Goal: Transaction & Acquisition: Purchase product/service

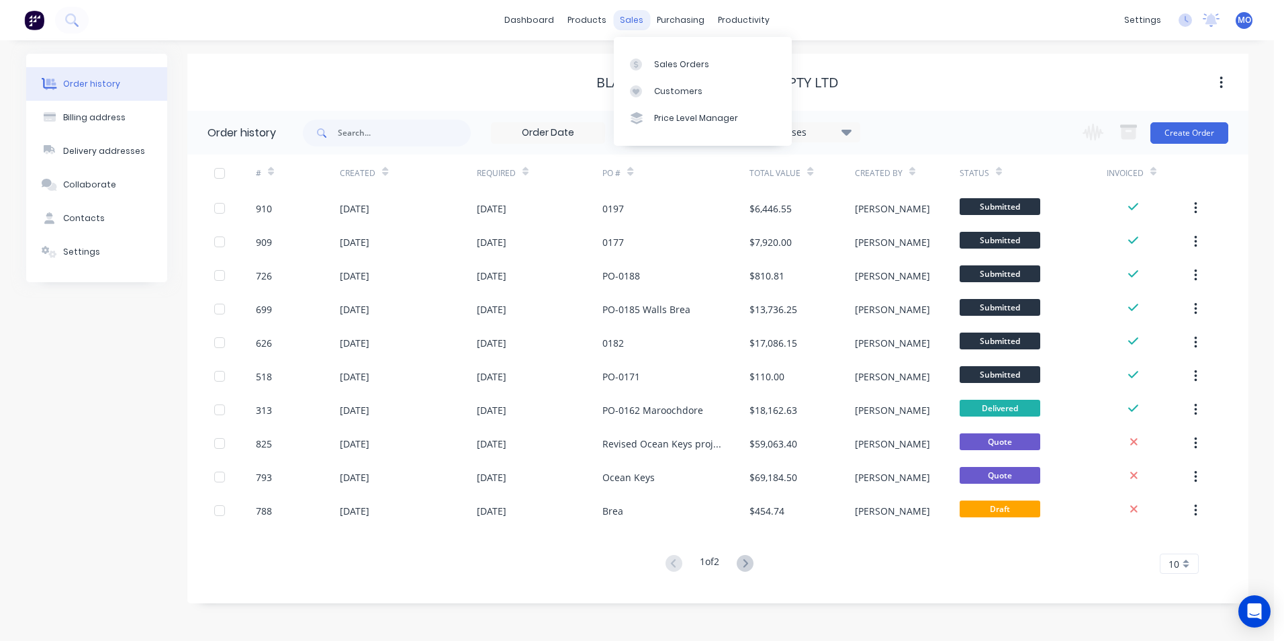
click at [636, 17] on div "sales" at bounding box center [631, 20] width 37 height 20
click at [656, 54] on link "Sales Orders" at bounding box center [703, 63] width 178 height 27
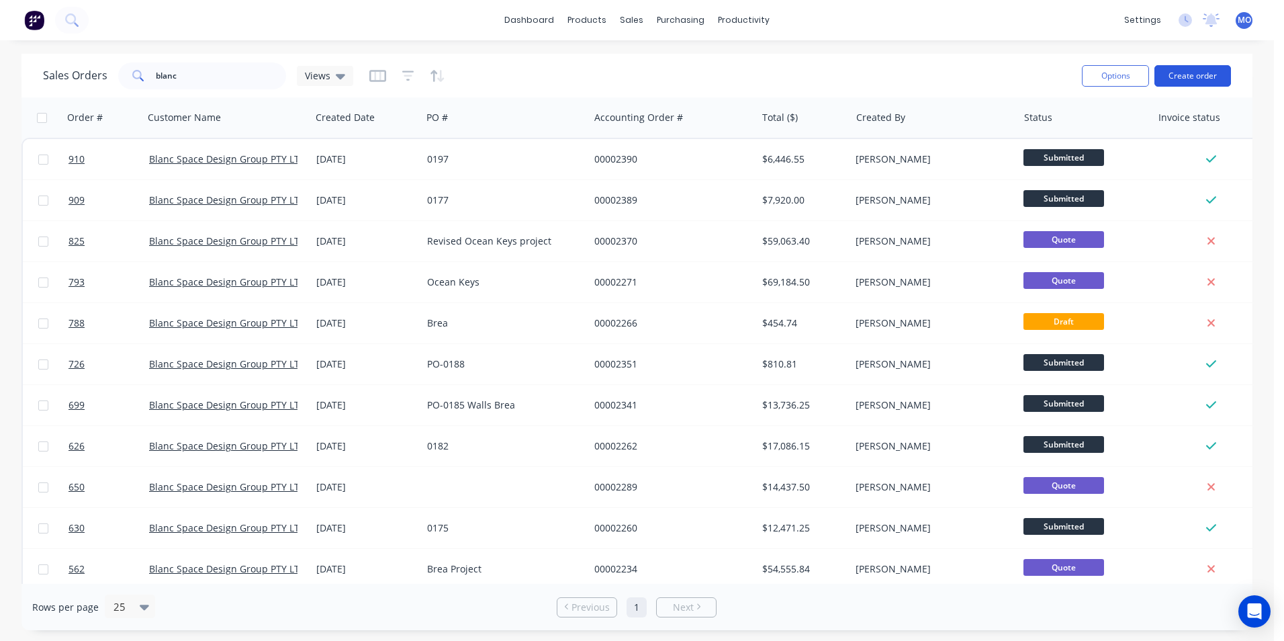
click at [1206, 83] on button "Create order" at bounding box center [1193, 75] width 77 height 21
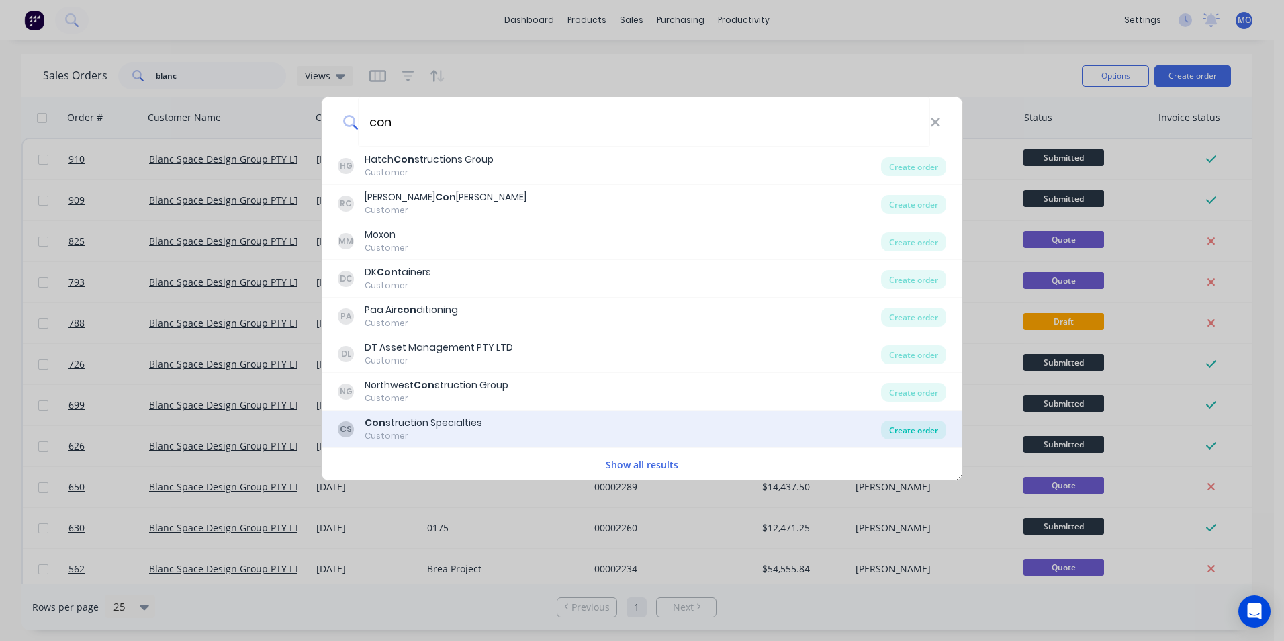
type input "con"
click at [920, 433] on div "Create order" at bounding box center [913, 429] width 65 height 19
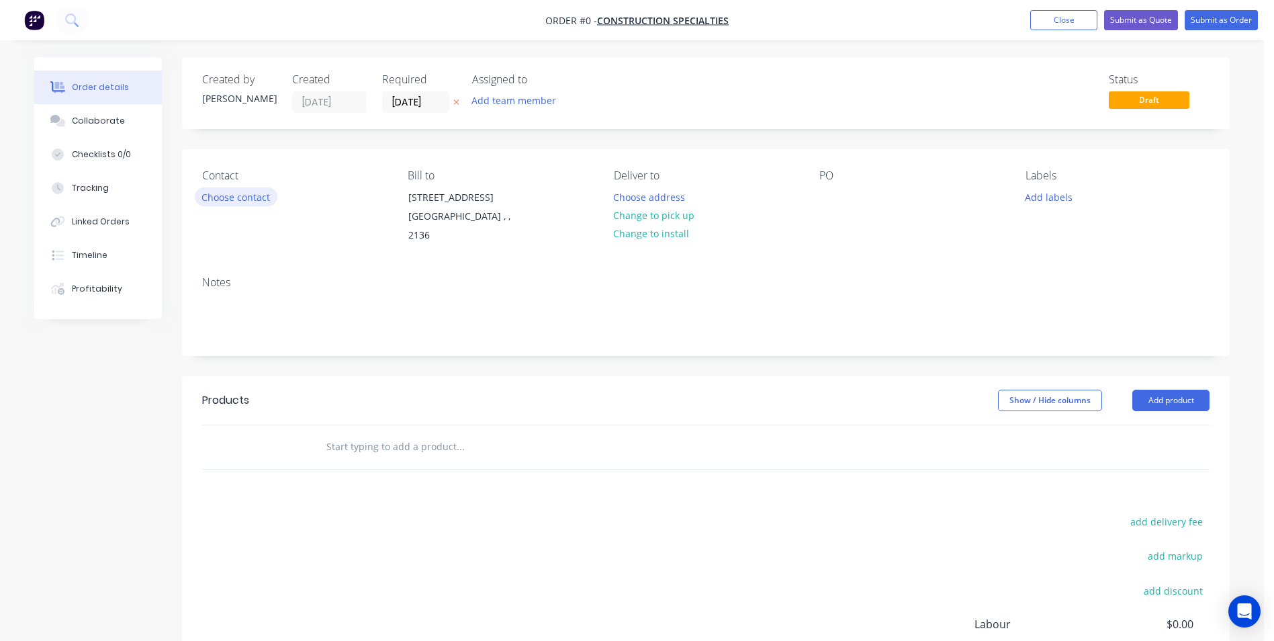
click at [249, 202] on button "Choose contact" at bounding box center [236, 196] width 83 height 18
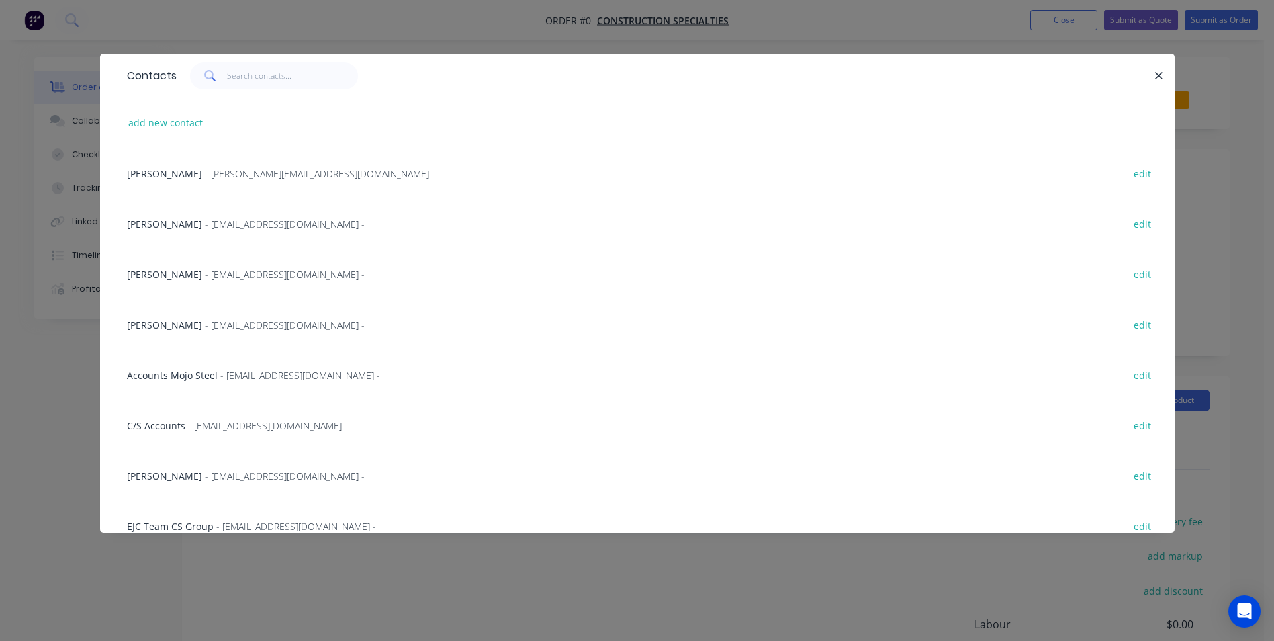
click at [213, 330] on span "- [EMAIL_ADDRESS][DOMAIN_NAME] -" at bounding box center [285, 324] width 160 height 13
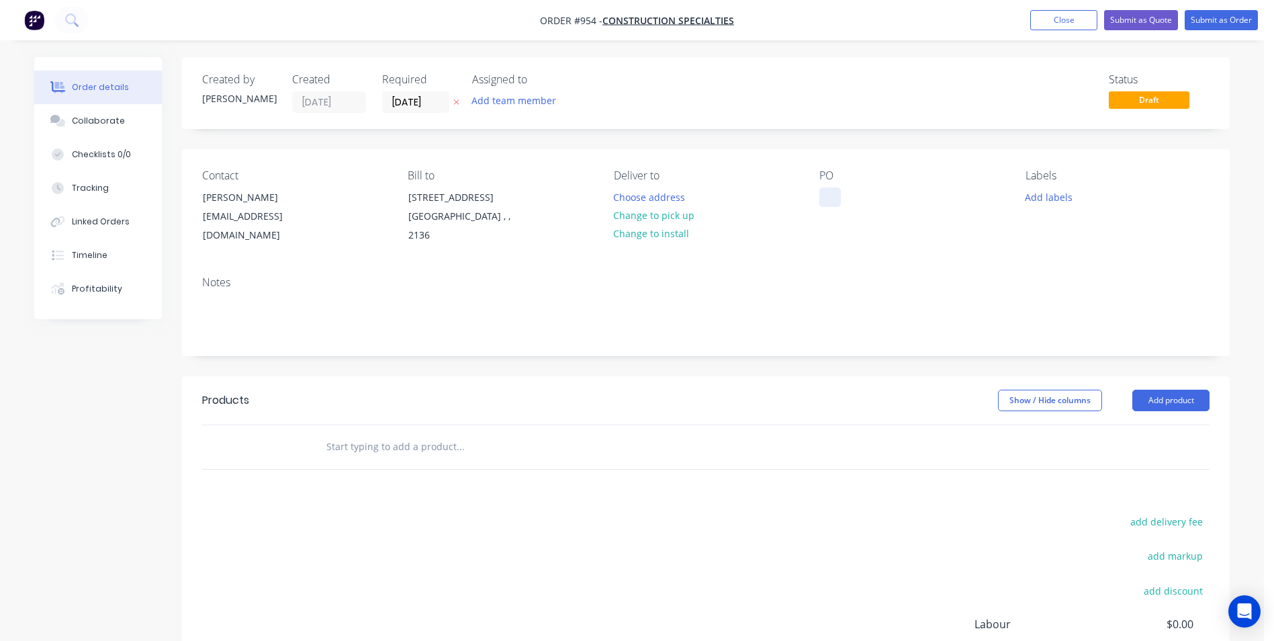
click at [823, 193] on div at bounding box center [829, 196] width 21 height 19
paste div
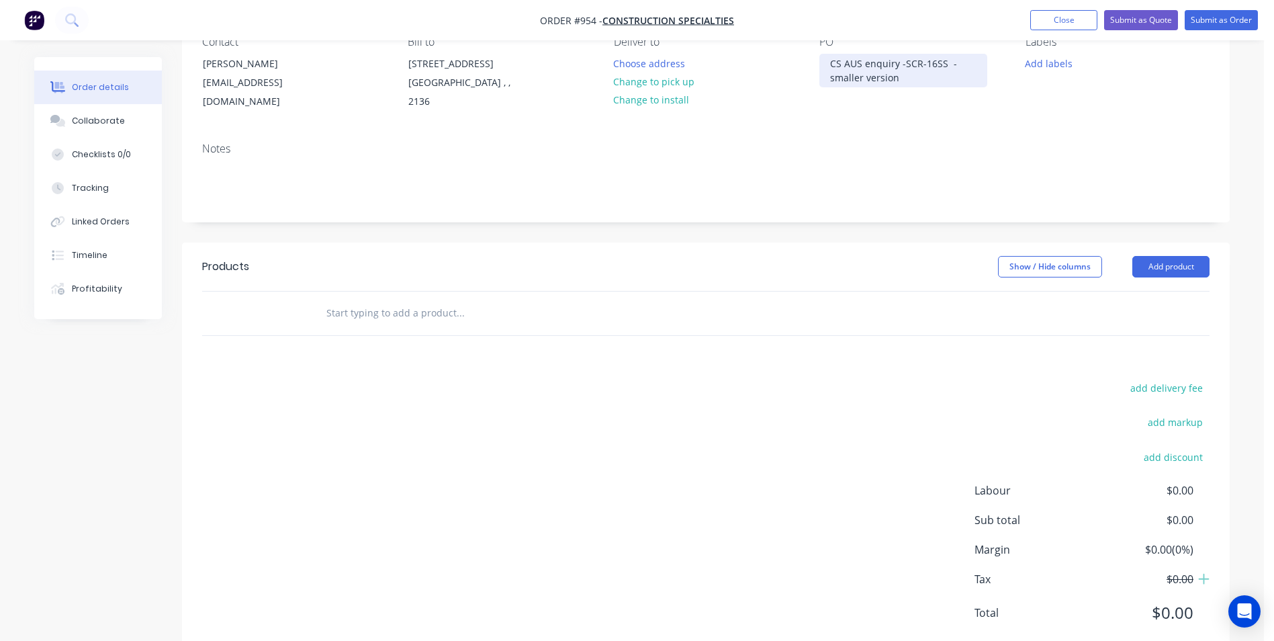
scroll to position [134, 0]
click at [1154, 275] on button "Add product" at bounding box center [1170, 265] width 77 height 21
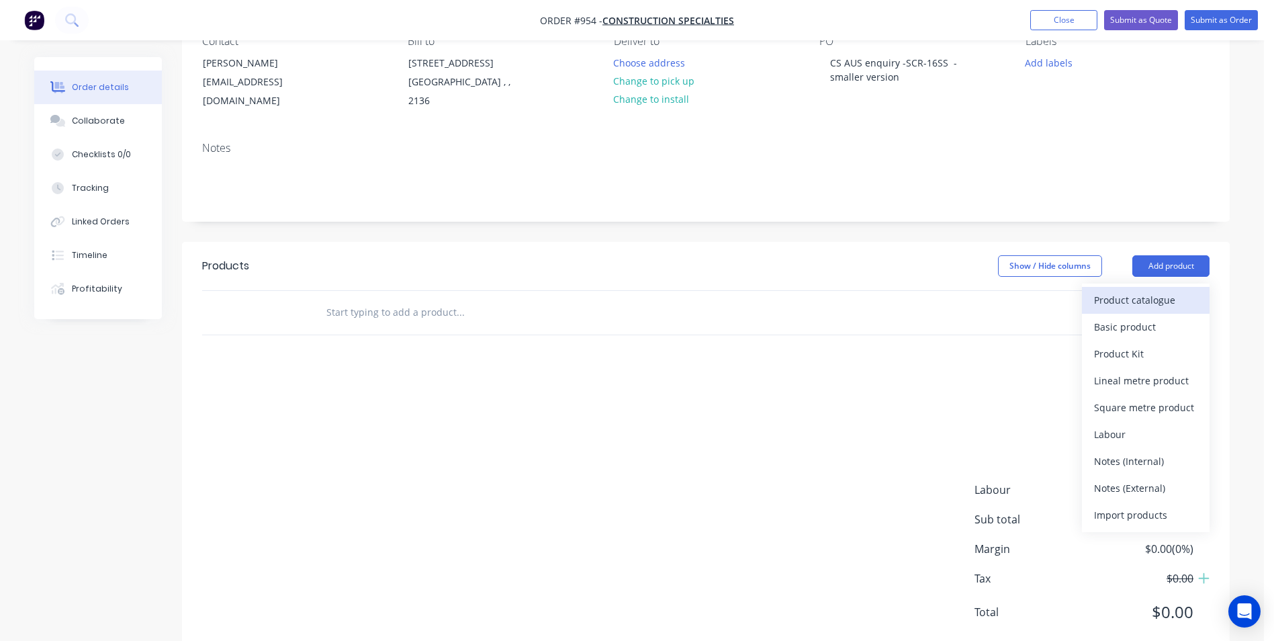
click at [1118, 292] on div "Product catalogue" at bounding box center [1145, 299] width 103 height 19
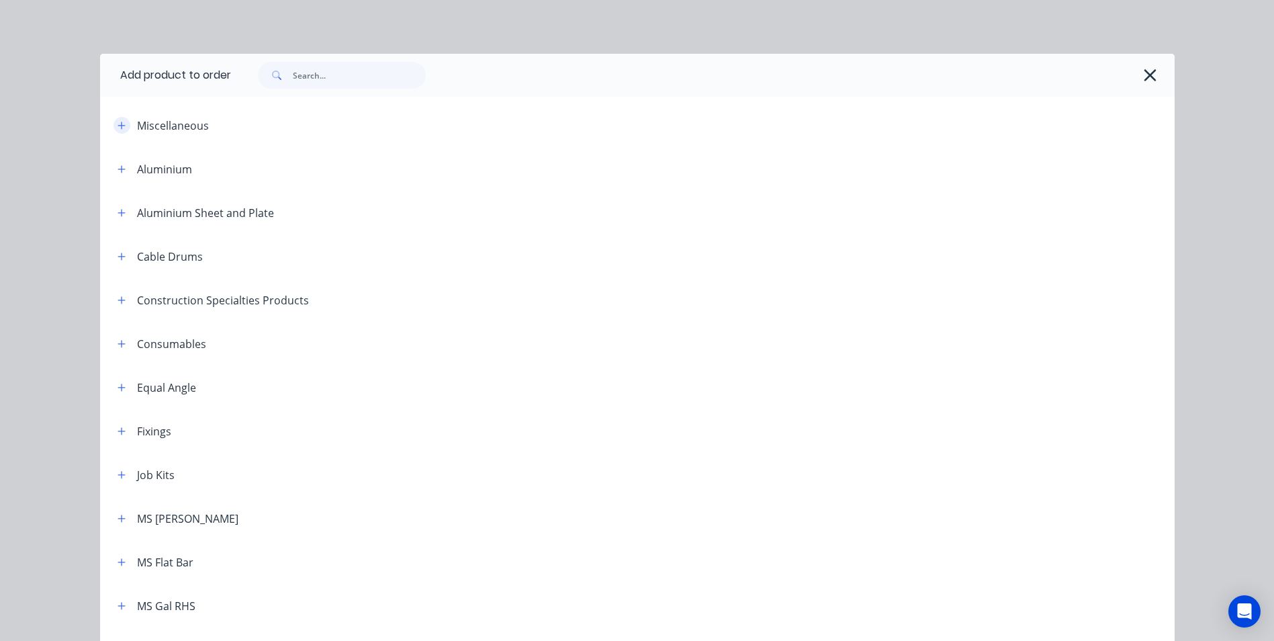
click at [122, 126] on button "button" at bounding box center [122, 125] width 17 height 17
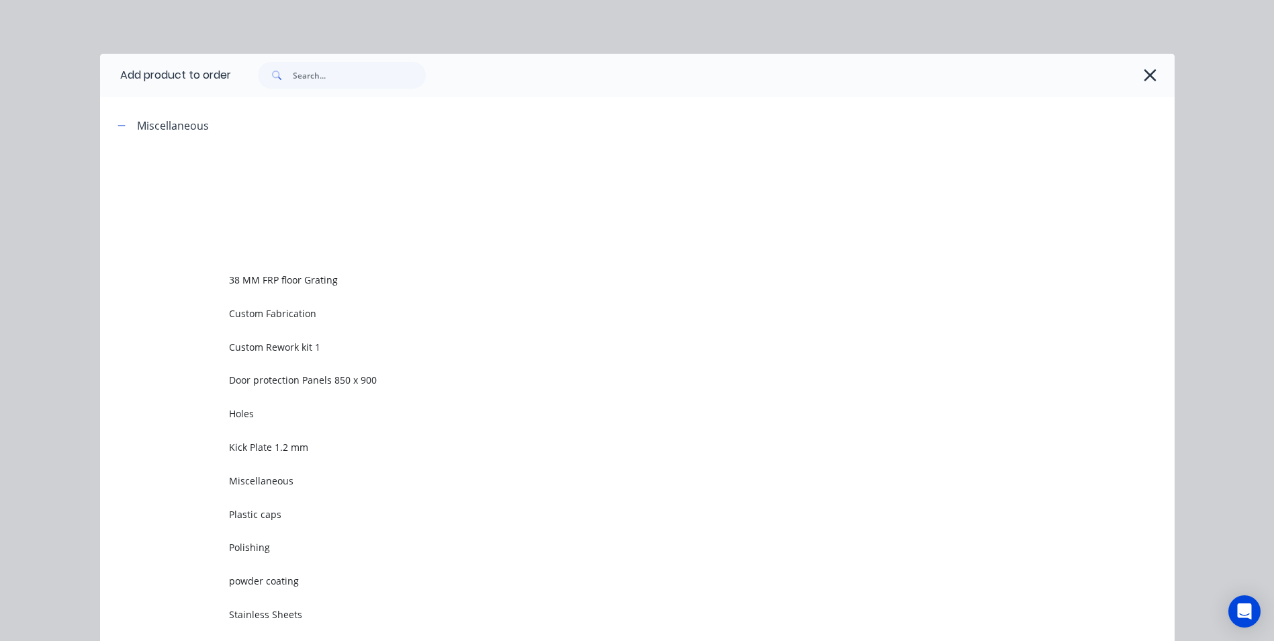
click at [265, 357] on td "Custom Rework kit 1" at bounding box center [702, 347] width 946 height 34
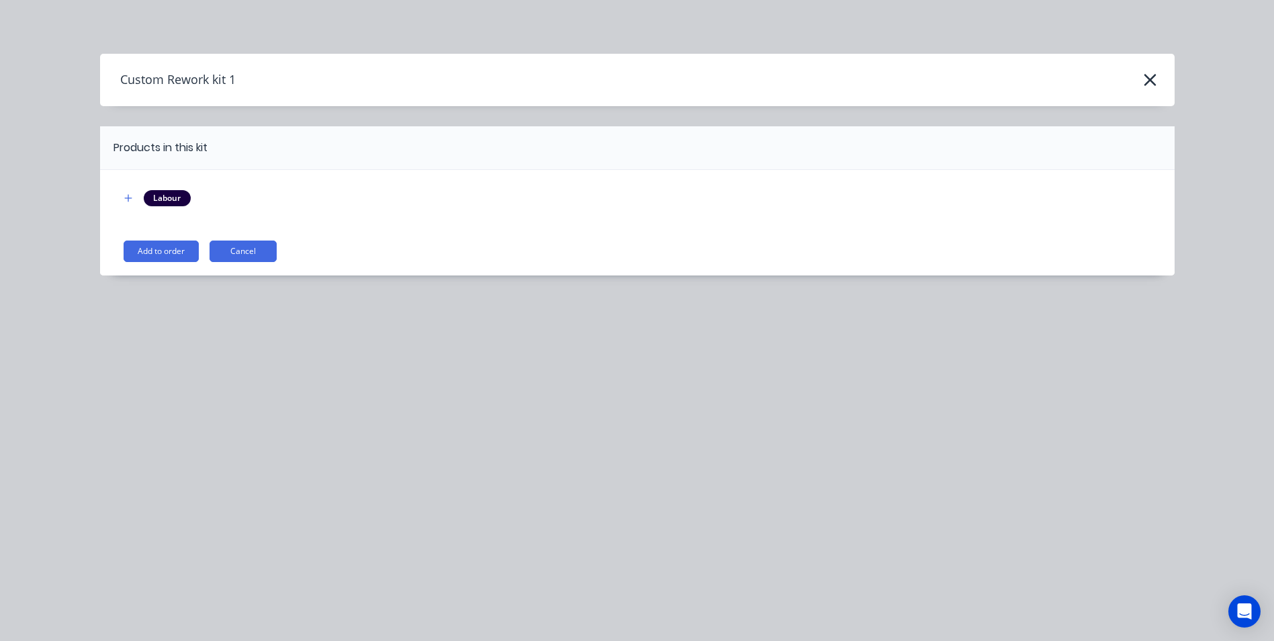
click at [150, 254] on button "Add to order" at bounding box center [161, 250] width 75 height 21
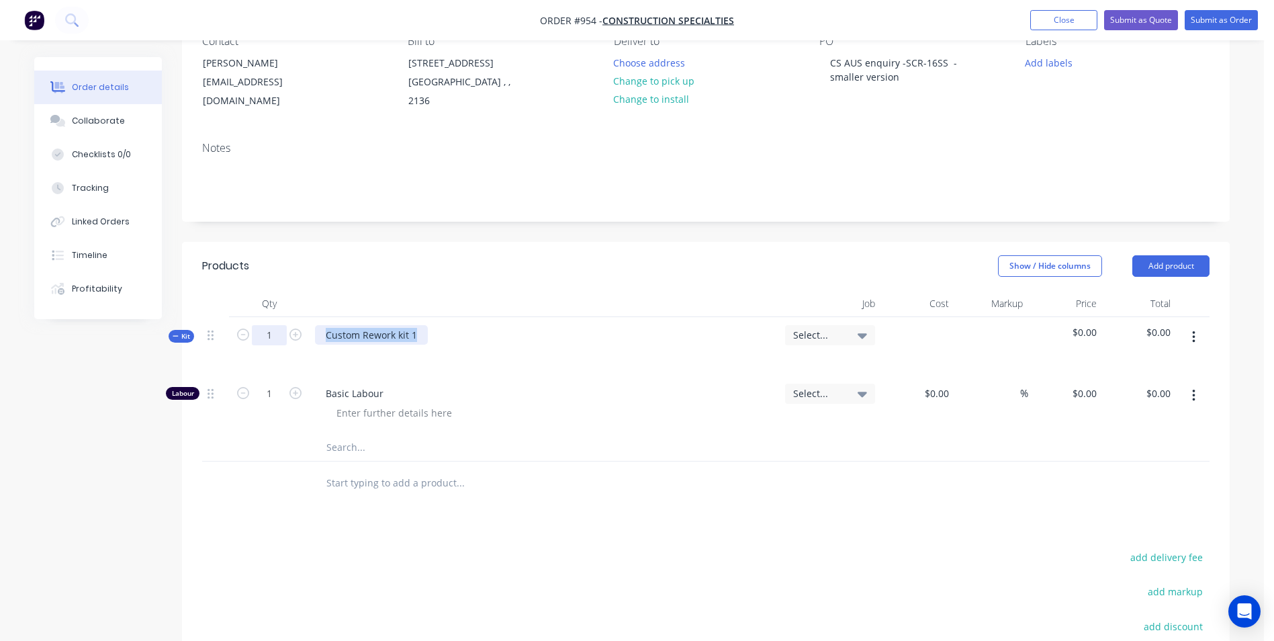
drag, startPoint x: 415, startPoint y: 336, endPoint x: 259, endPoint y: 342, distance: 155.9
click at [259, 342] on div "Kit 1 Custom Rework kit 1 Select... $0.00 $0.00" at bounding box center [706, 346] width 1008 height 58
click at [1194, 335] on icon "button" at bounding box center [1193, 337] width 3 height 15
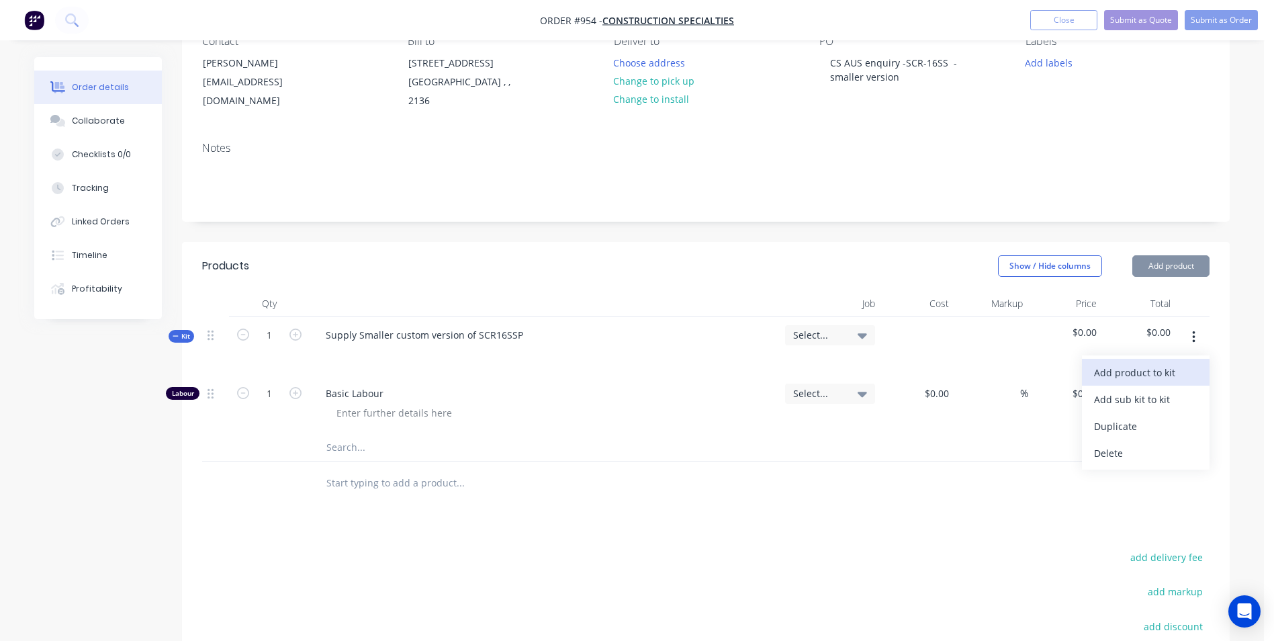
click at [1171, 377] on div "Add product to kit" at bounding box center [1145, 372] width 103 height 19
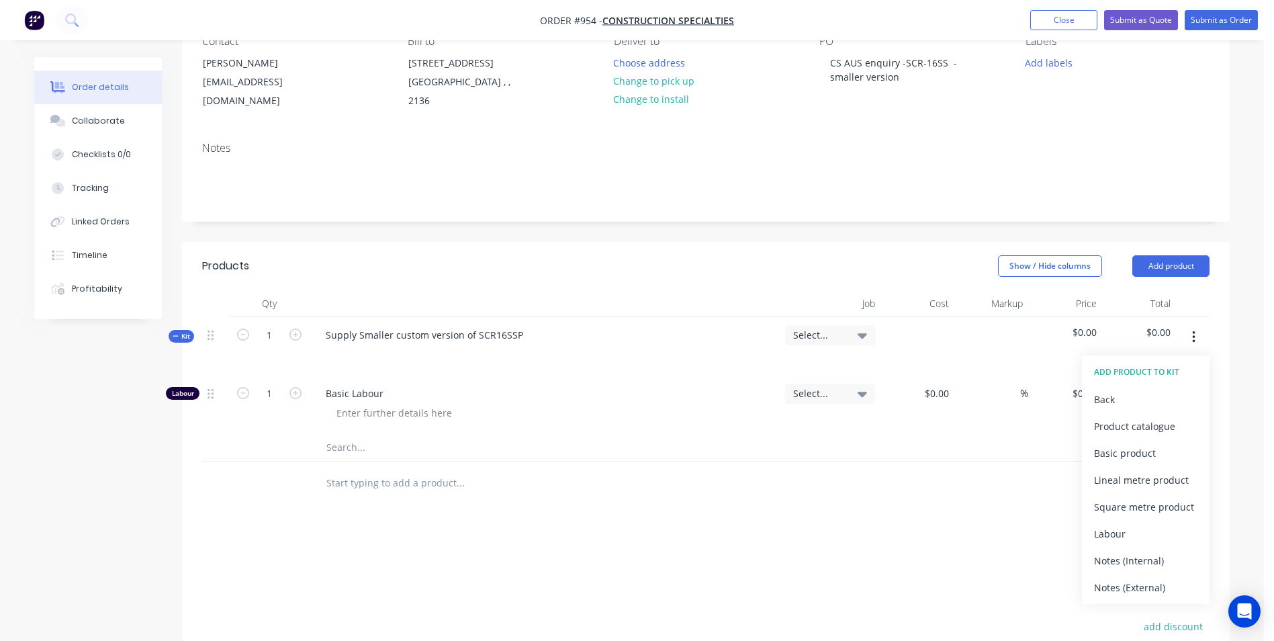
drag, startPoint x: 1126, startPoint y: 451, endPoint x: 850, endPoint y: 570, distance: 300.3
click at [1126, 451] on div "Basic product" at bounding box center [1145, 452] width 103 height 19
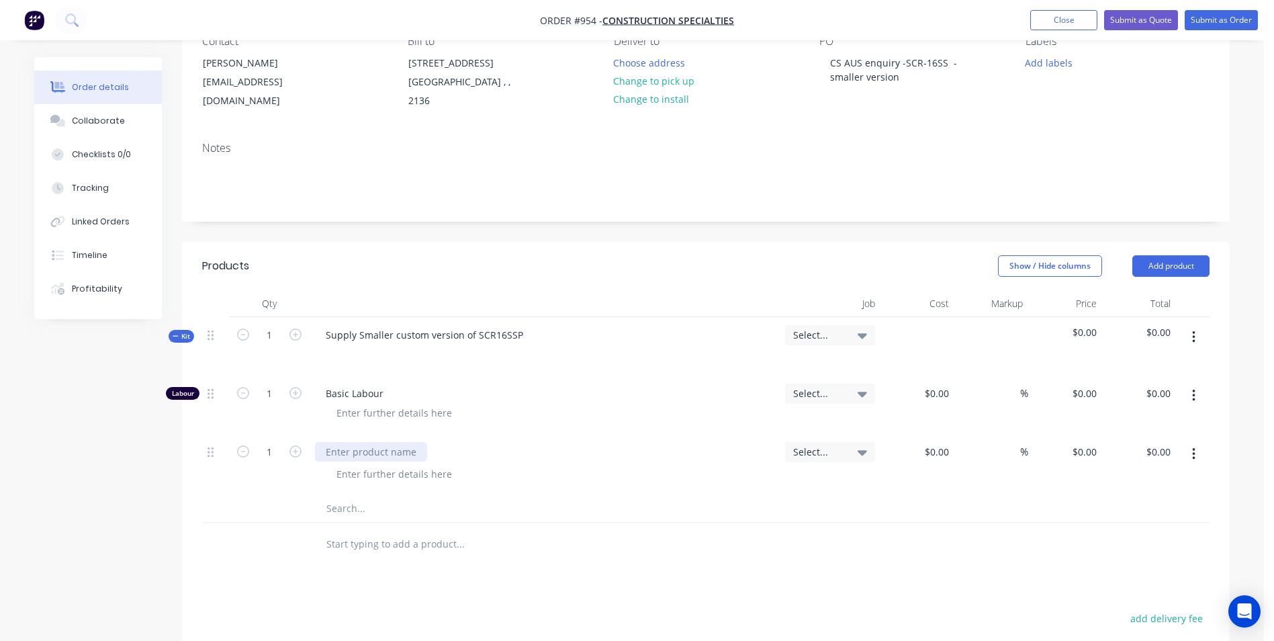
click at [353, 455] on div at bounding box center [371, 451] width 112 height 19
type input "$26.00"
type input "50"
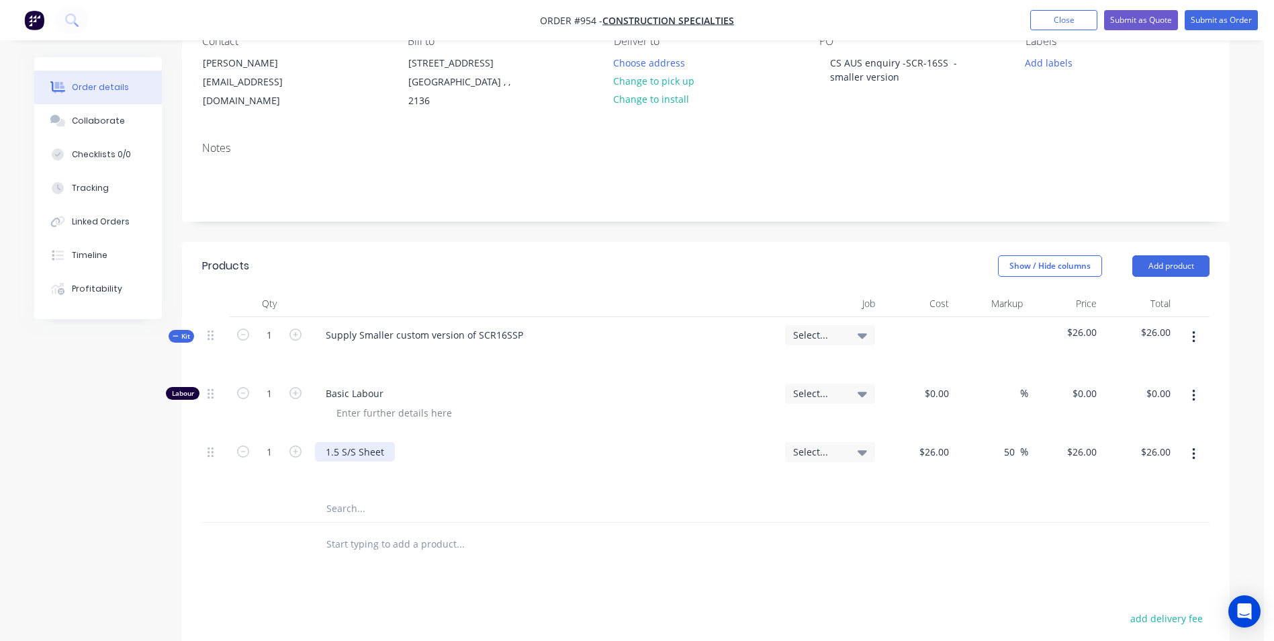
type input "39"
type input "$39.00"
click at [266, 389] on input "1" at bounding box center [269, 394] width 35 height 20
type input "$50.00"
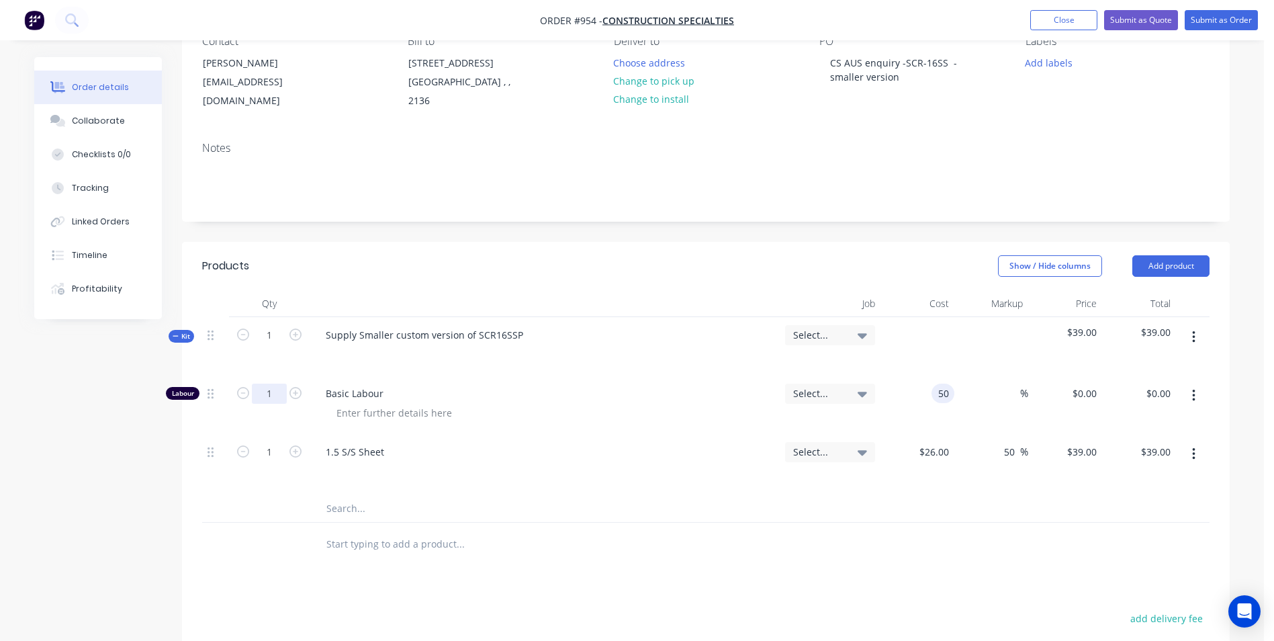
type input "$50.00"
type input "150"
type input "200"
type input "$150.00"
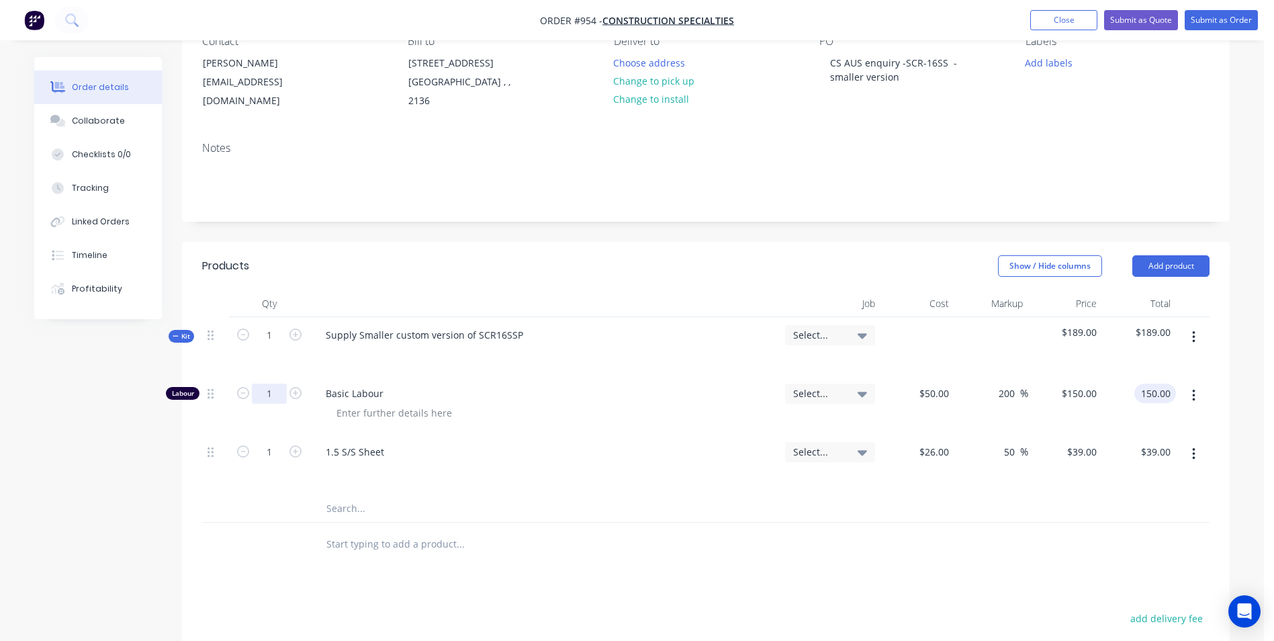
type input "$150.00"
click at [272, 397] on input "1" at bounding box center [269, 394] width 35 height 20
type input "0.5"
type input "$75.00"
click at [270, 342] on input "1" at bounding box center [269, 335] width 35 height 20
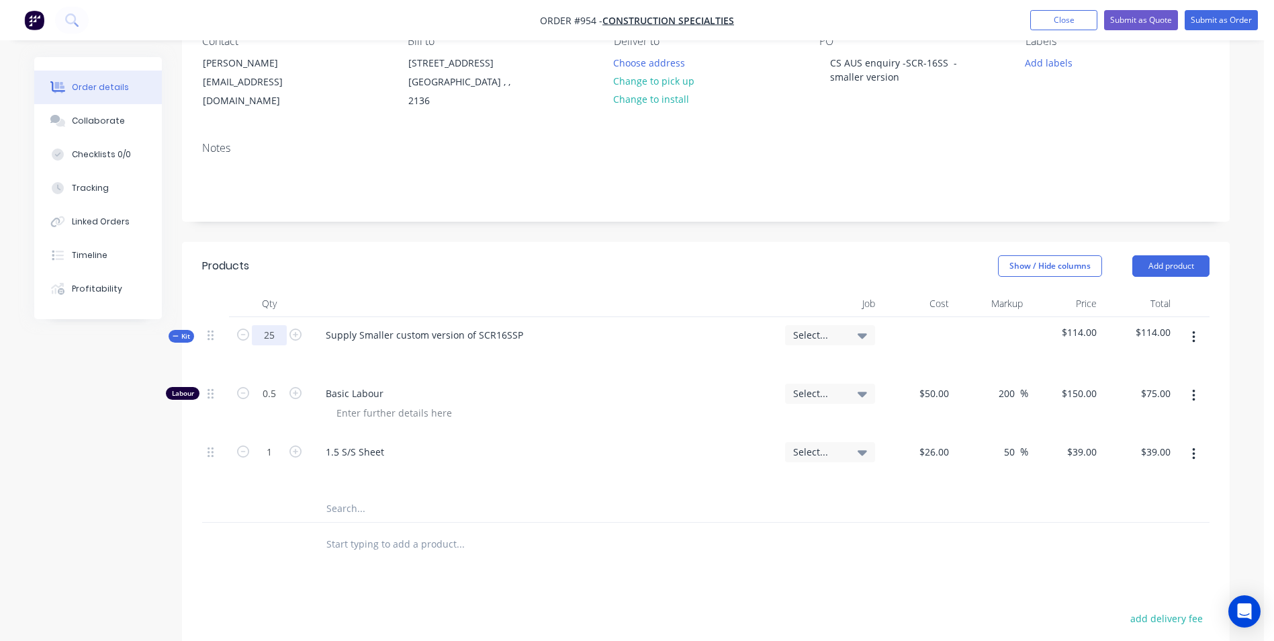
type input "25"
type input "12.5"
type input "$1,875.00"
type input "25"
type input "$975.00"
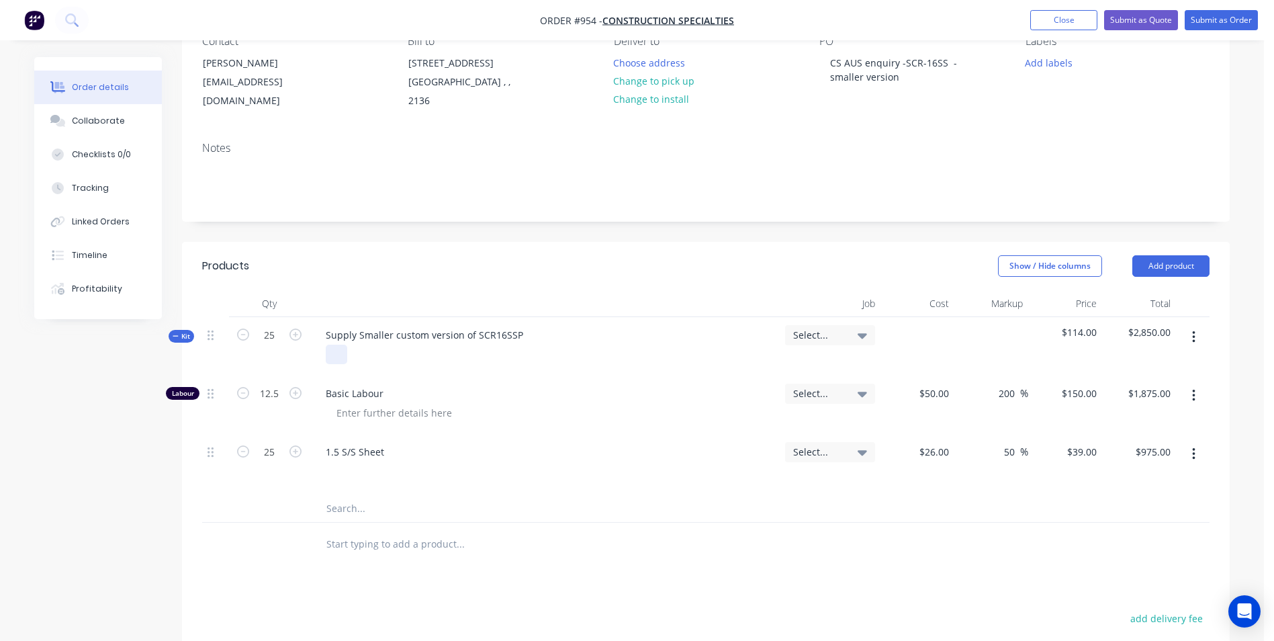
click at [343, 359] on div at bounding box center [336, 354] width 21 height 19
click at [1193, 337] on icon "button" at bounding box center [1193, 337] width 3 height 12
click at [1130, 427] on div "Duplicate" at bounding box center [1145, 425] width 103 height 19
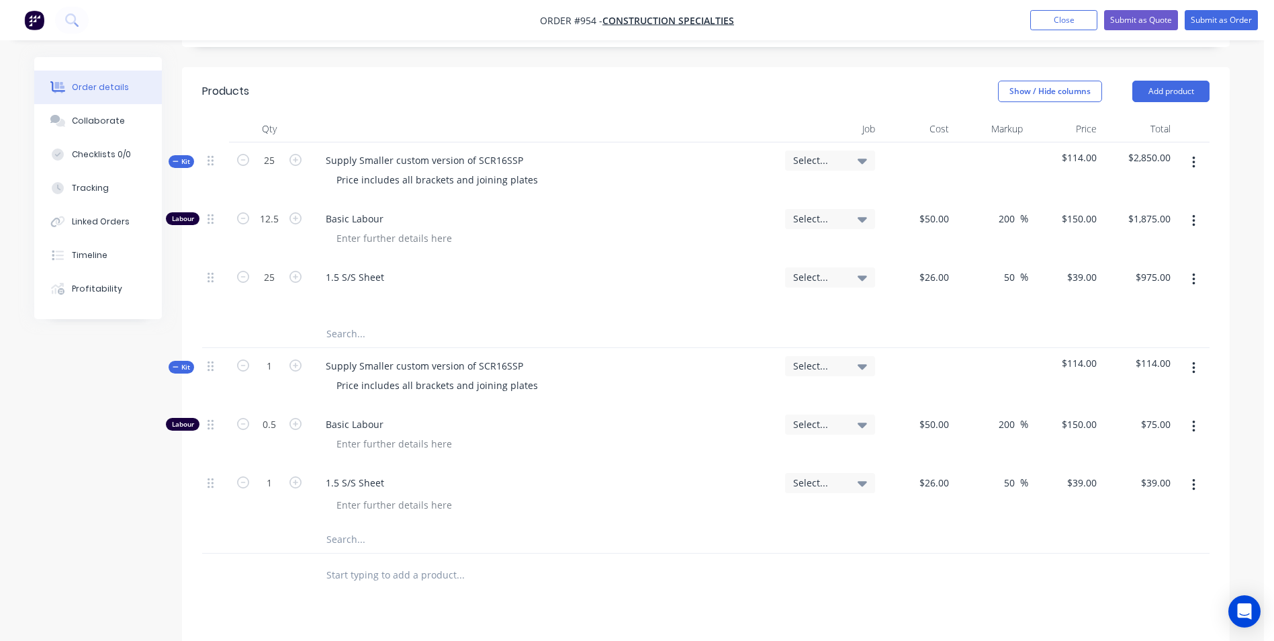
scroll to position [336, 0]
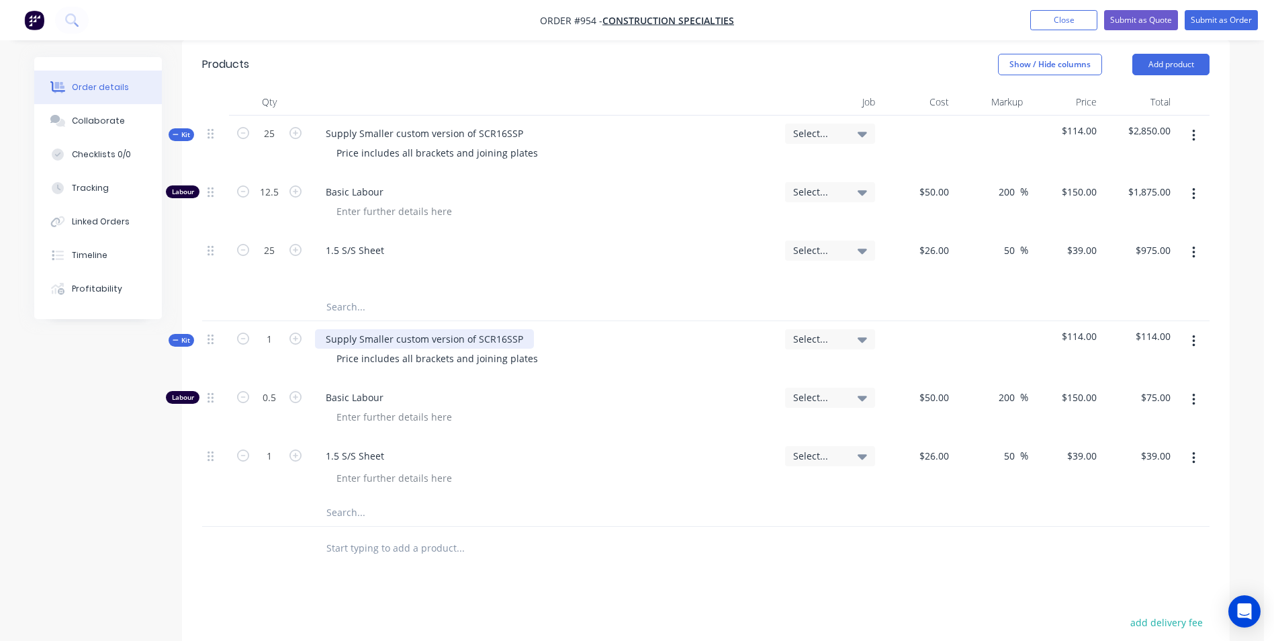
click at [525, 346] on div "Supply Smaller custom version of SCR16SSP" at bounding box center [424, 338] width 219 height 19
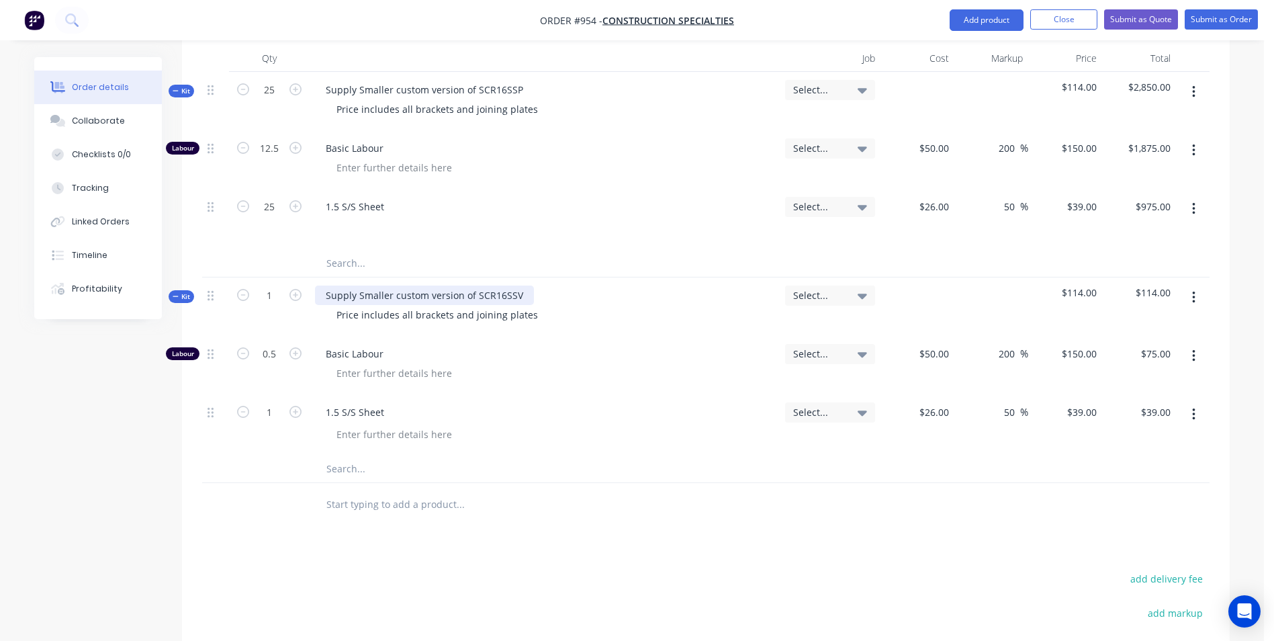
scroll to position [403, 0]
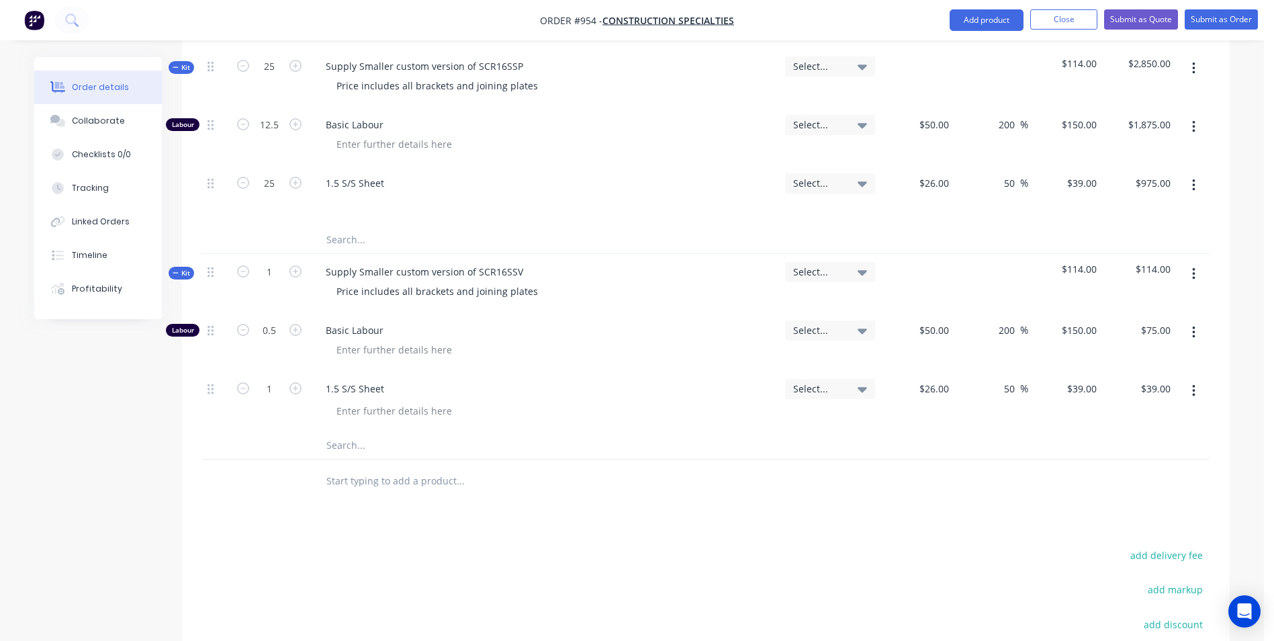
click at [542, 290] on div "Price includes all brackets and joining plates" at bounding box center [544, 290] width 459 height 19
click at [337, 83] on div "Price includes all brackets and joining plates" at bounding box center [437, 85] width 223 height 19
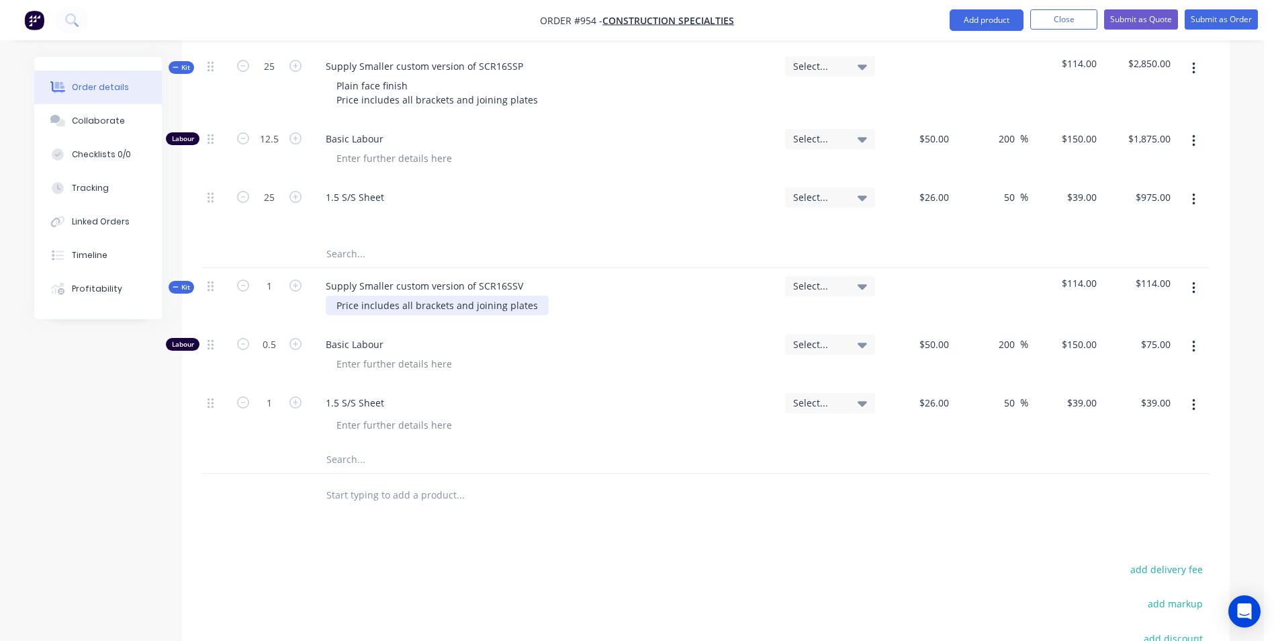
click at [338, 304] on div "Price includes all brackets and joining plates" at bounding box center [437, 305] width 223 height 19
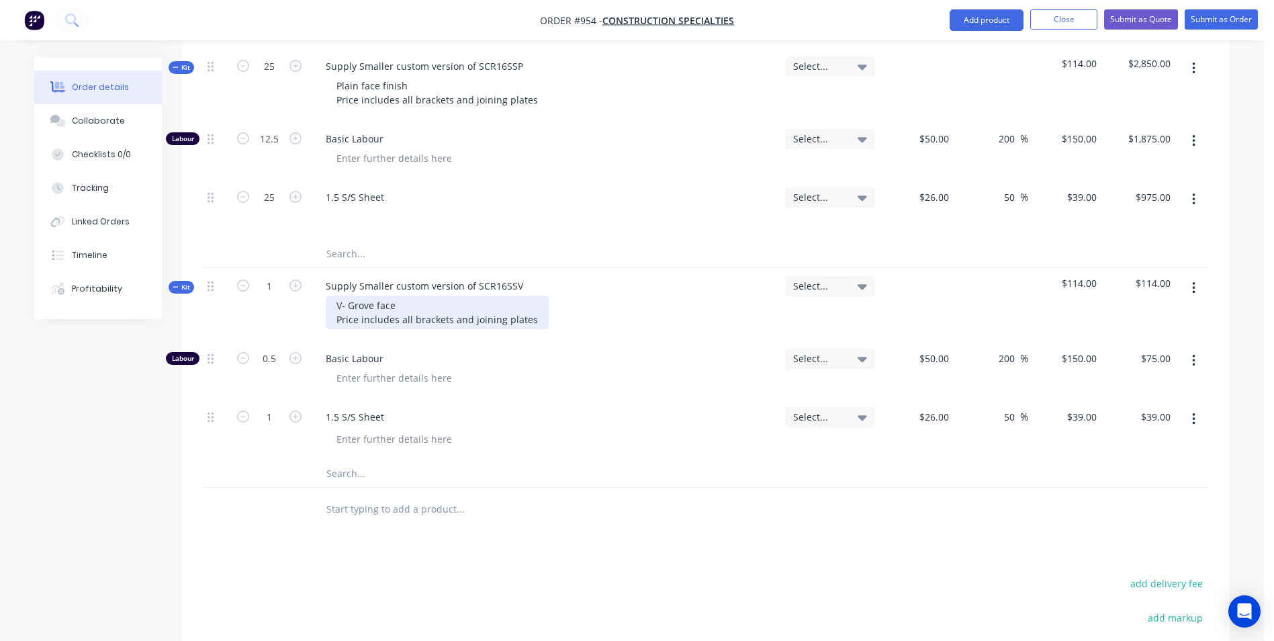
click at [364, 303] on div "V- Grove face Price includes all brackets and joining plates" at bounding box center [437, 313] width 223 height 34
click at [275, 368] on input "0.5" at bounding box center [269, 359] width 35 height 20
type input "0.75"
type input "$112.50"
click at [269, 278] on input "1" at bounding box center [269, 286] width 35 height 20
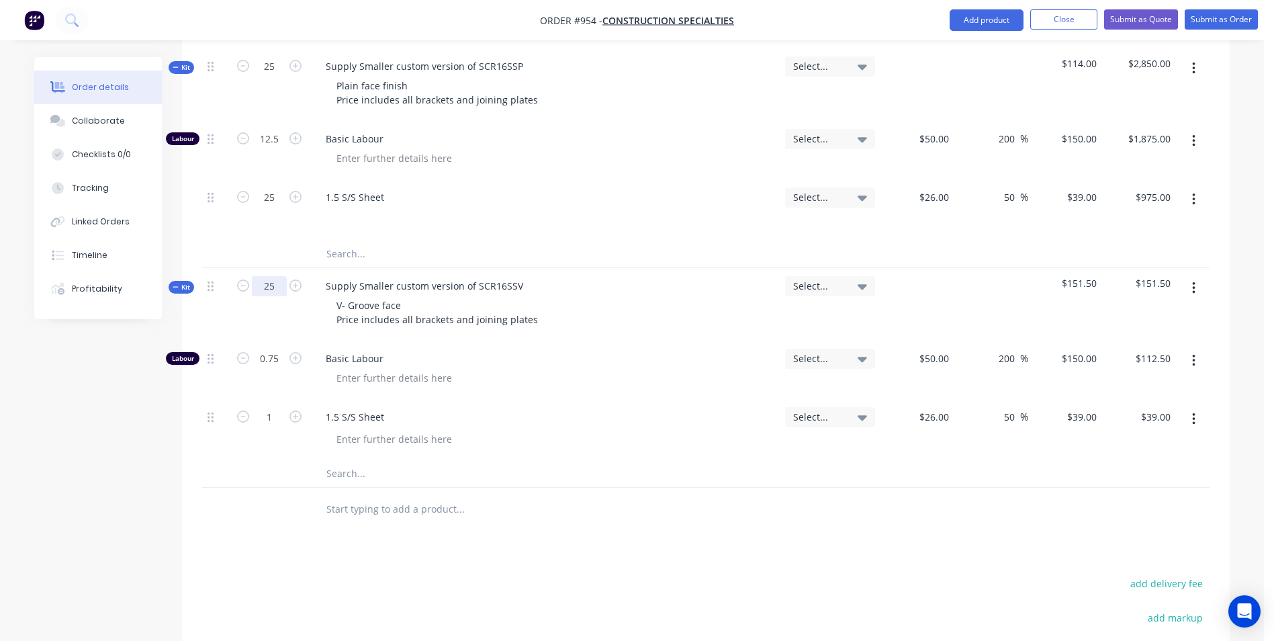
type input "25"
type input "18.75"
type input "$2,812.50"
type input "25"
type input "$975.00"
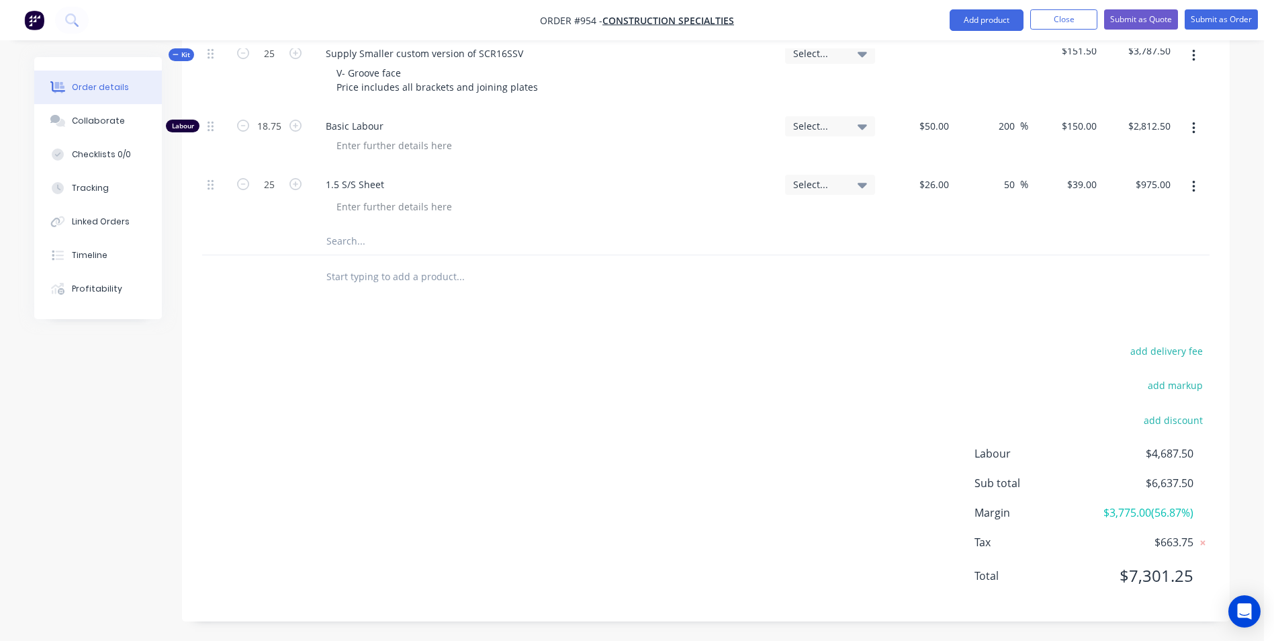
scroll to position [636, 0]
click at [1175, 357] on button "add delivery fee" at bounding box center [1166, 350] width 87 height 18
type input "55"
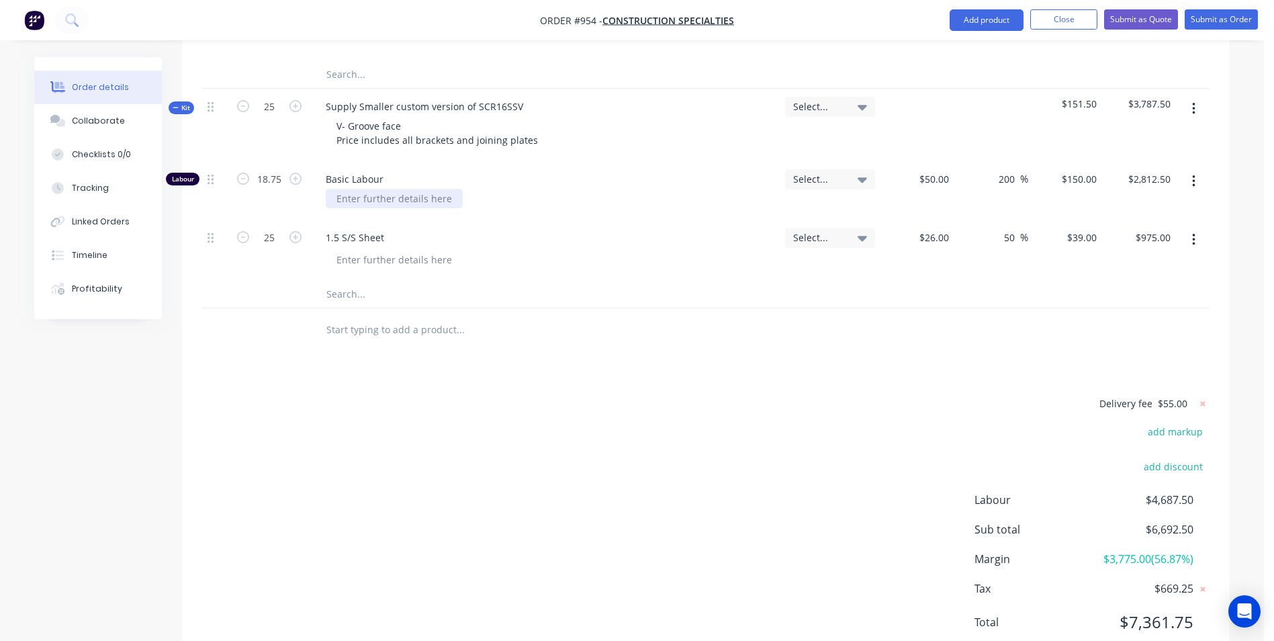
scroll to position [562, 0]
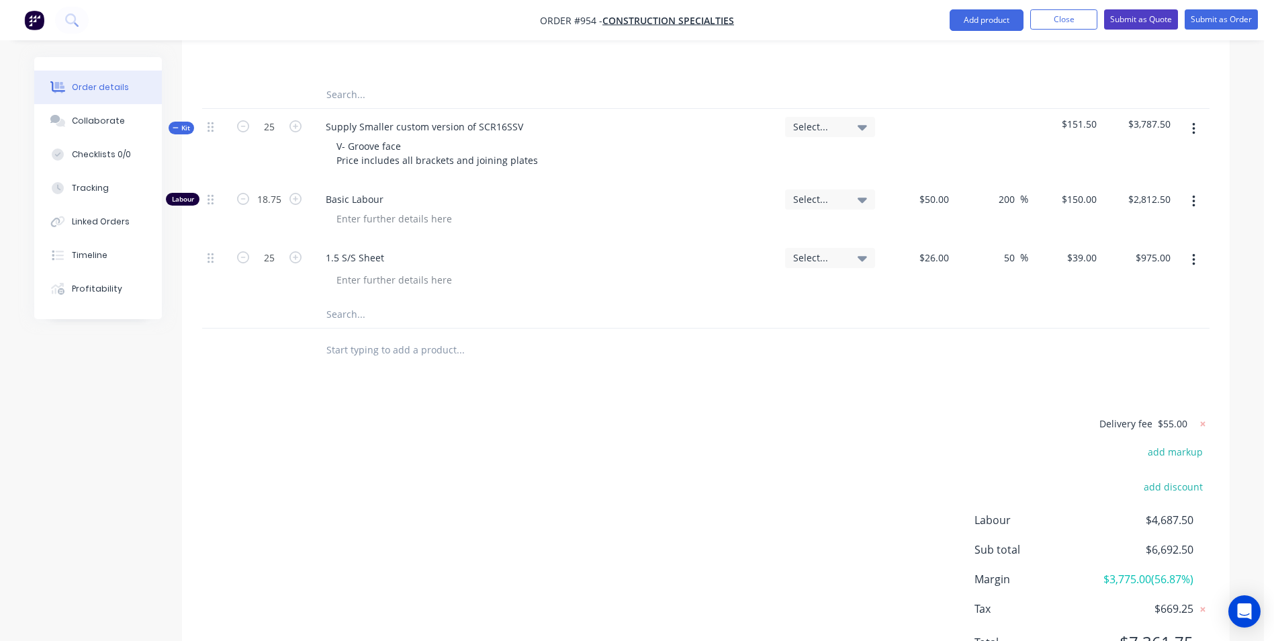
click at [1134, 21] on button "Submit as Quote" at bounding box center [1141, 19] width 74 height 20
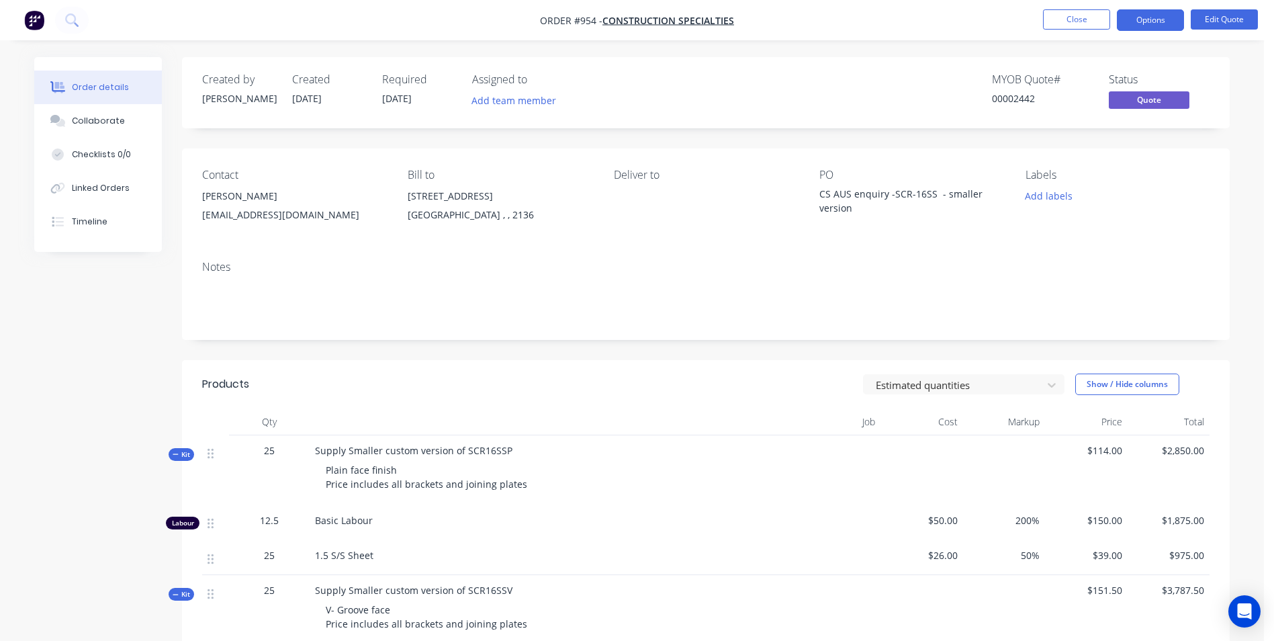
click at [1132, 22] on button "Options" at bounding box center [1150, 19] width 67 height 21
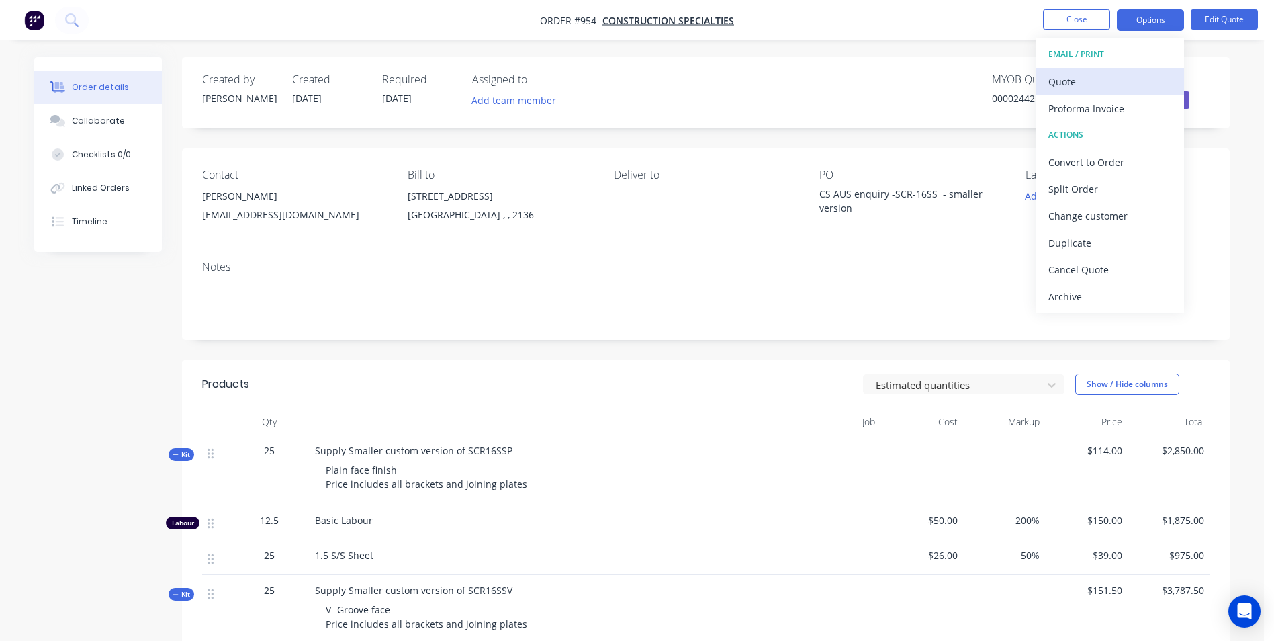
click at [1075, 83] on div "Quote" at bounding box center [1111, 81] width 124 height 19
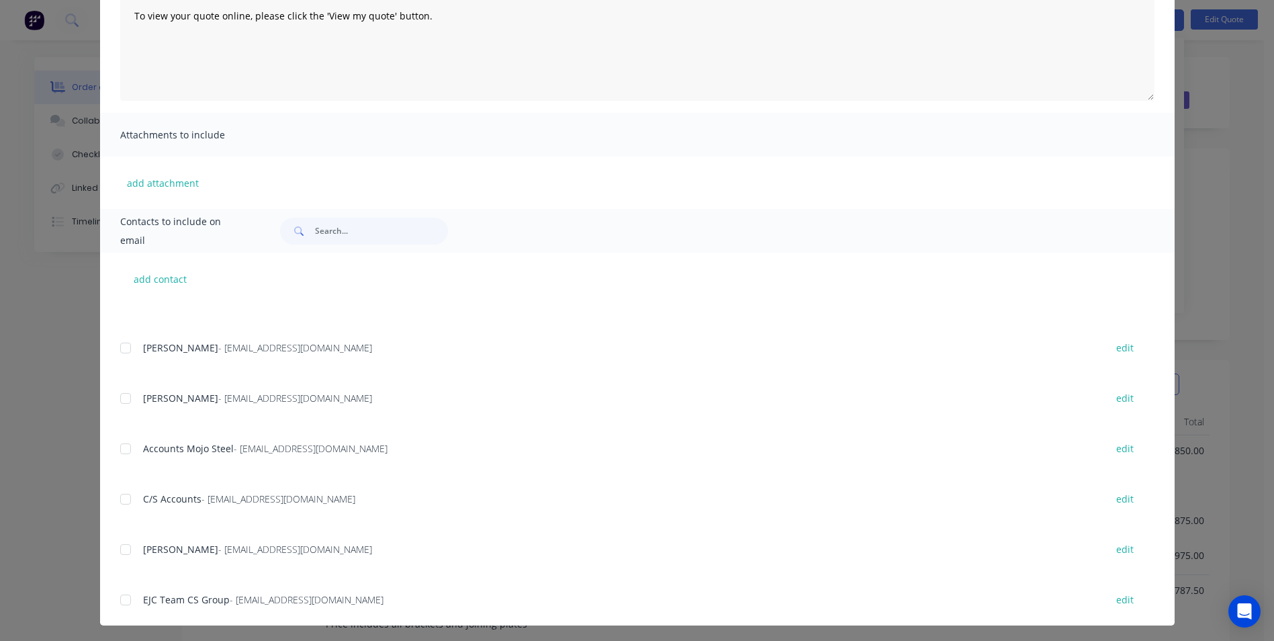
scroll to position [190, 0]
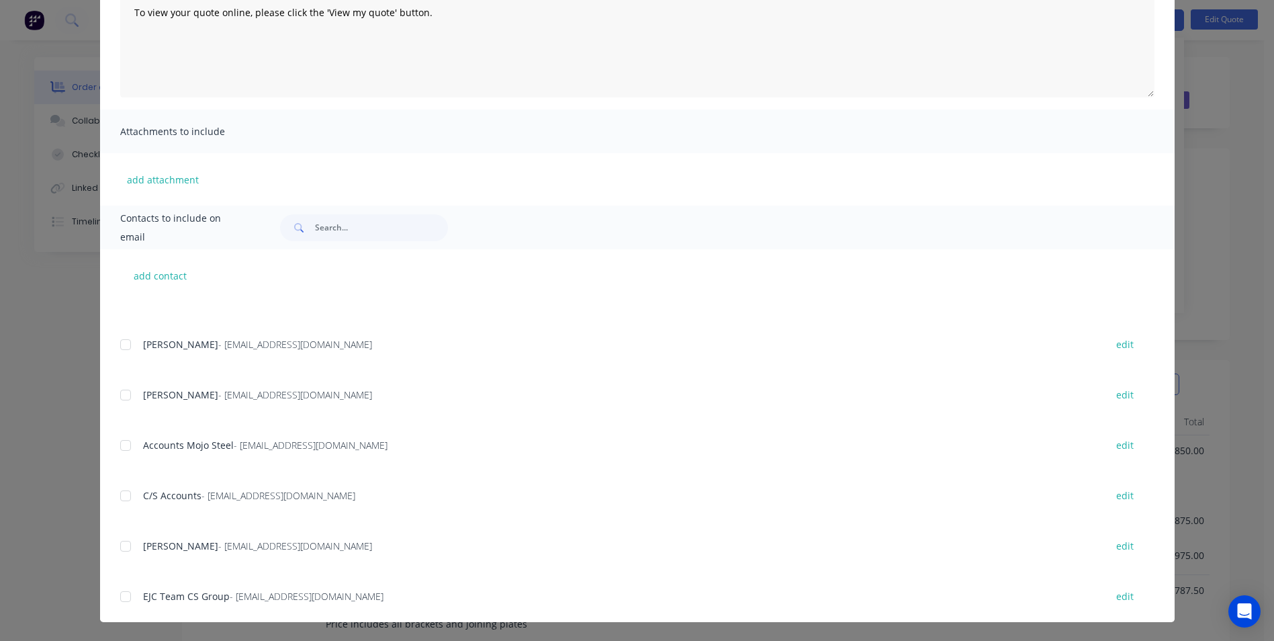
click at [126, 399] on div at bounding box center [125, 395] width 27 height 27
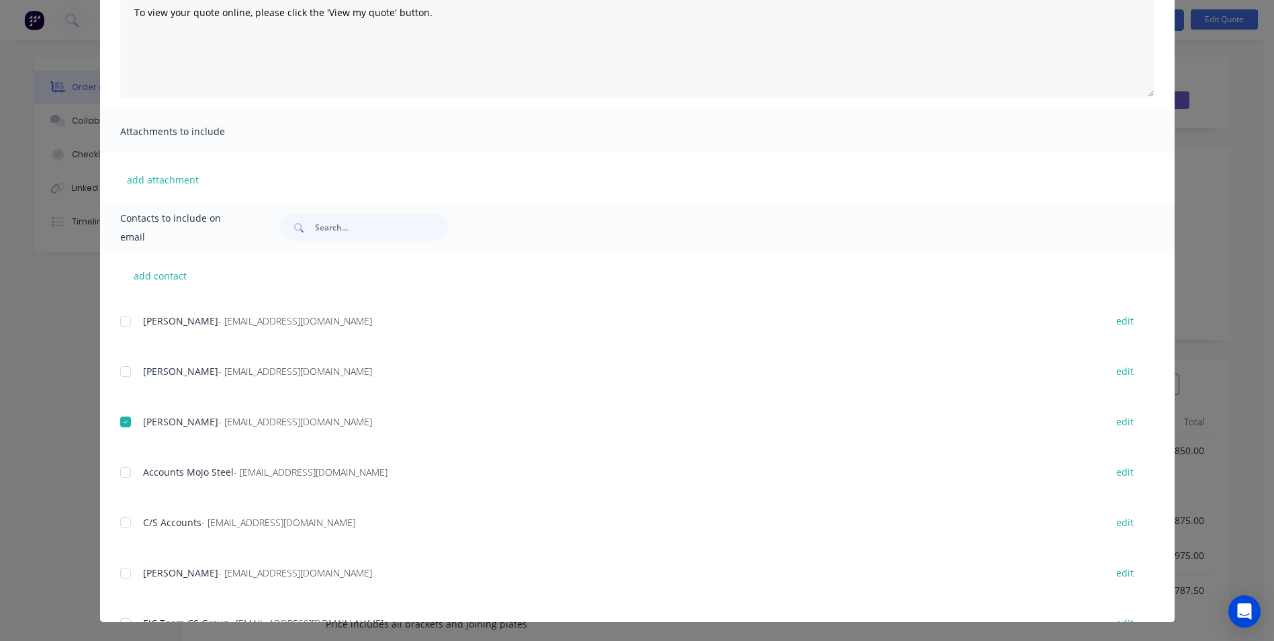
scroll to position [0, 0]
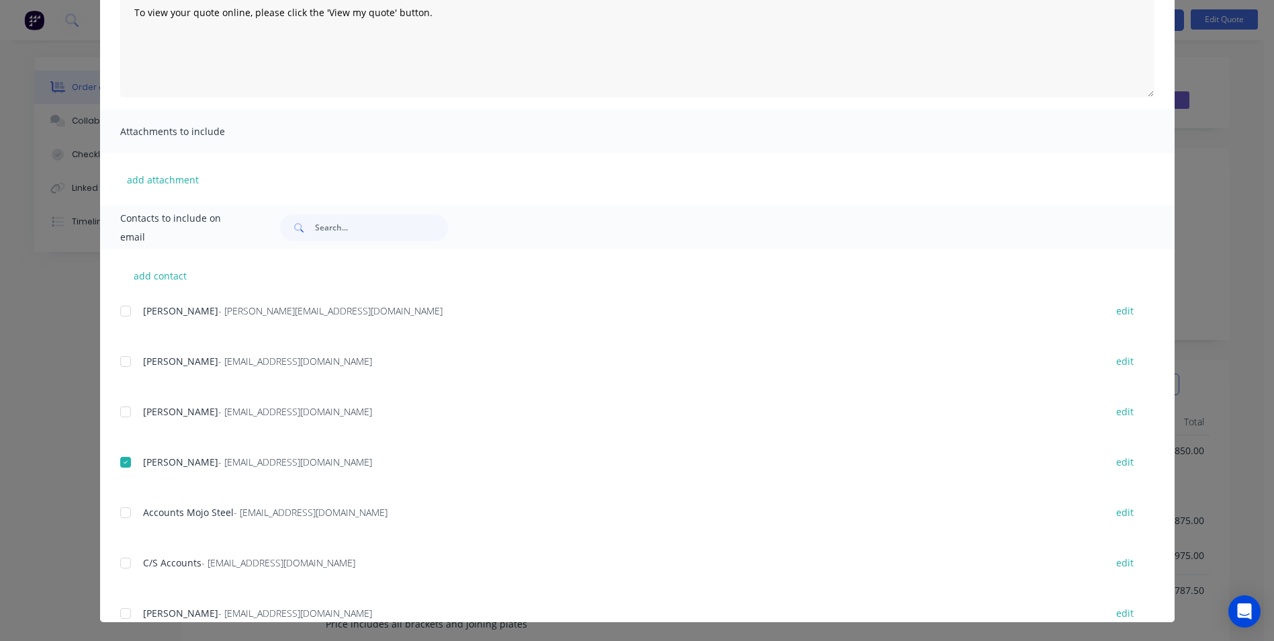
click at [118, 362] on div at bounding box center [125, 361] width 27 height 27
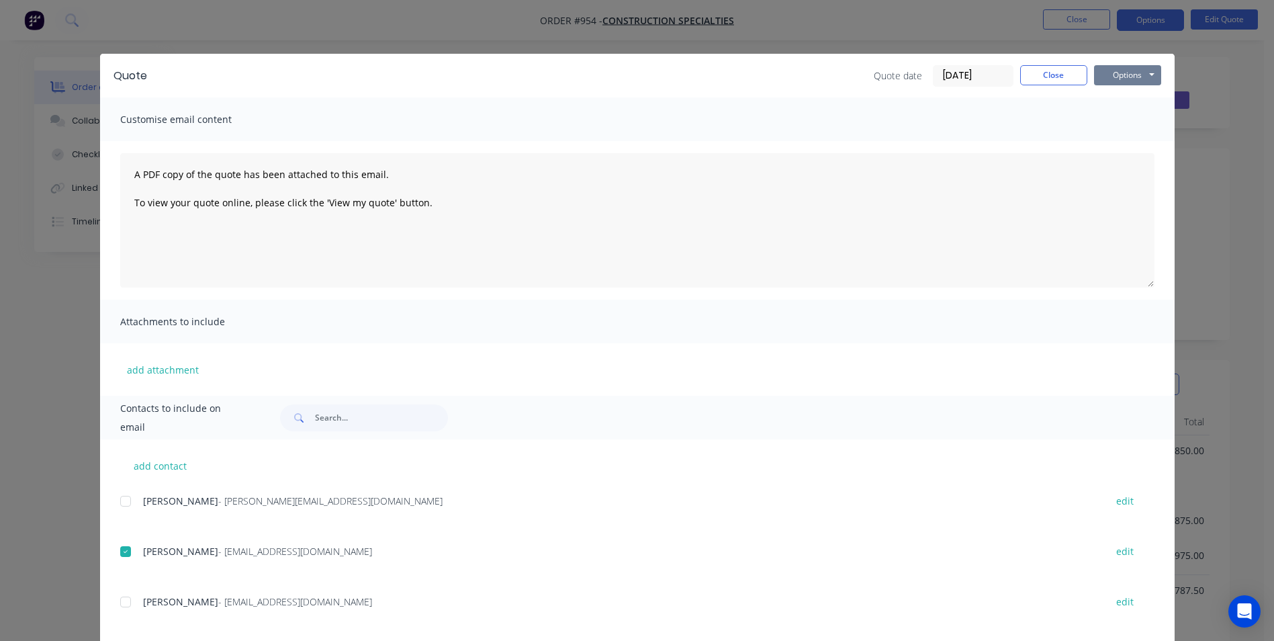
click at [1124, 65] on button "Options" at bounding box center [1127, 75] width 67 height 20
click at [1121, 141] on button "Email" at bounding box center [1137, 143] width 86 height 22
click at [1043, 73] on button "Close" at bounding box center [1053, 75] width 67 height 20
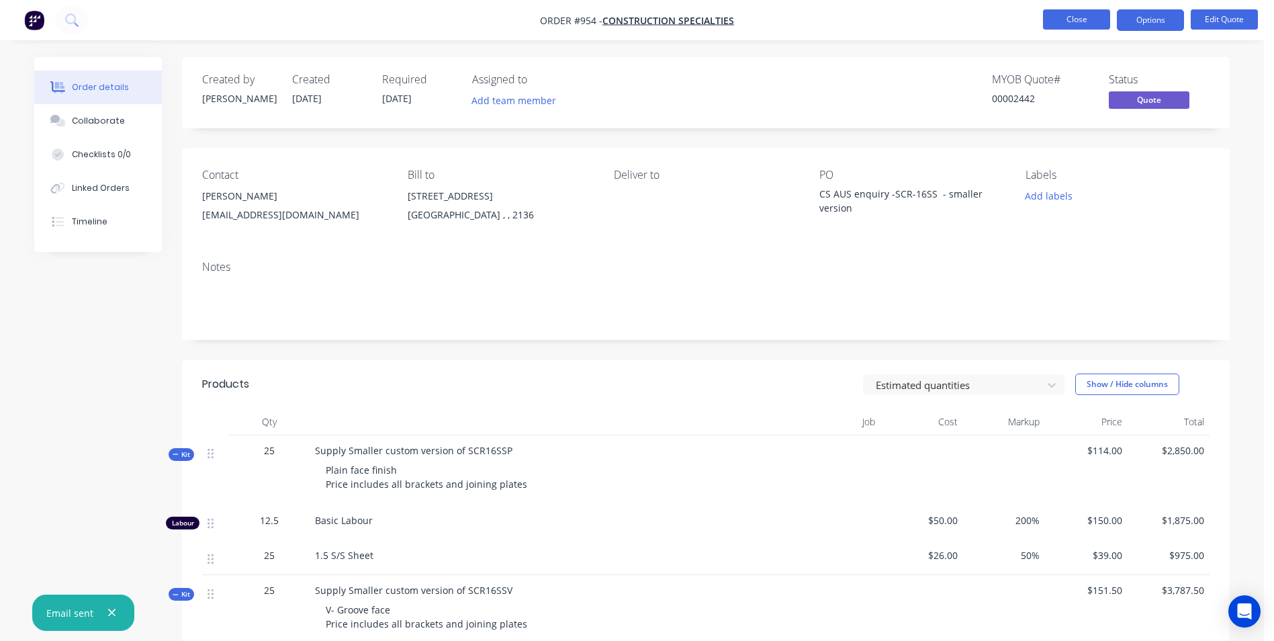
click at [1062, 19] on button "Close" at bounding box center [1076, 19] width 67 height 20
